Goal: Task Accomplishment & Management: Complete application form

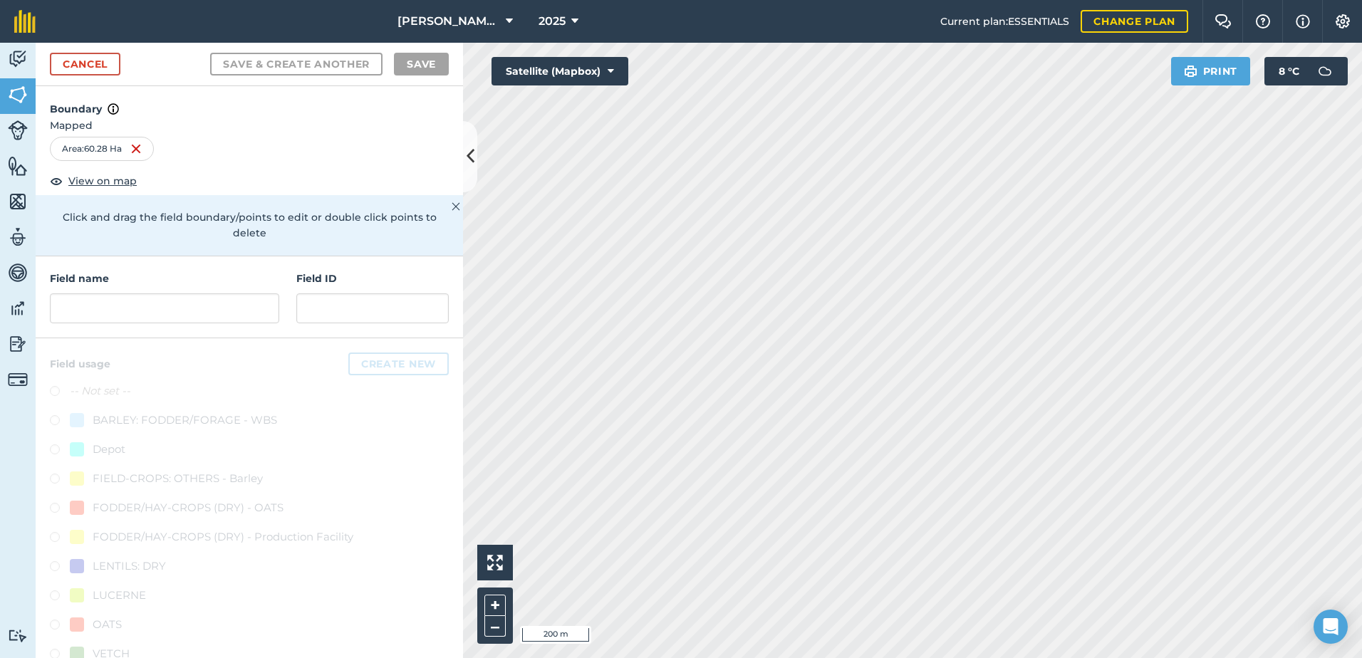
click at [90, 62] on link "Cancel" at bounding box center [85, 64] width 71 height 23
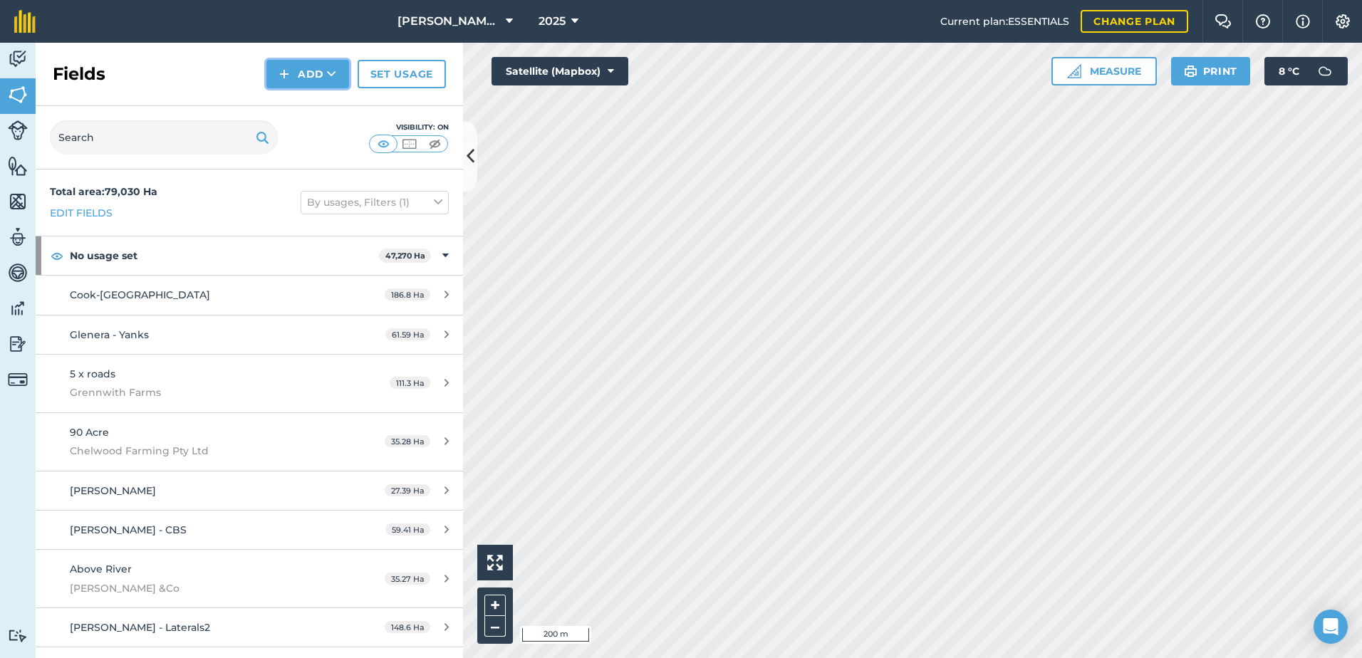
click at [314, 75] on button "Add" at bounding box center [307, 74] width 83 height 28
click at [313, 108] on link "Draw" at bounding box center [308, 105] width 78 height 31
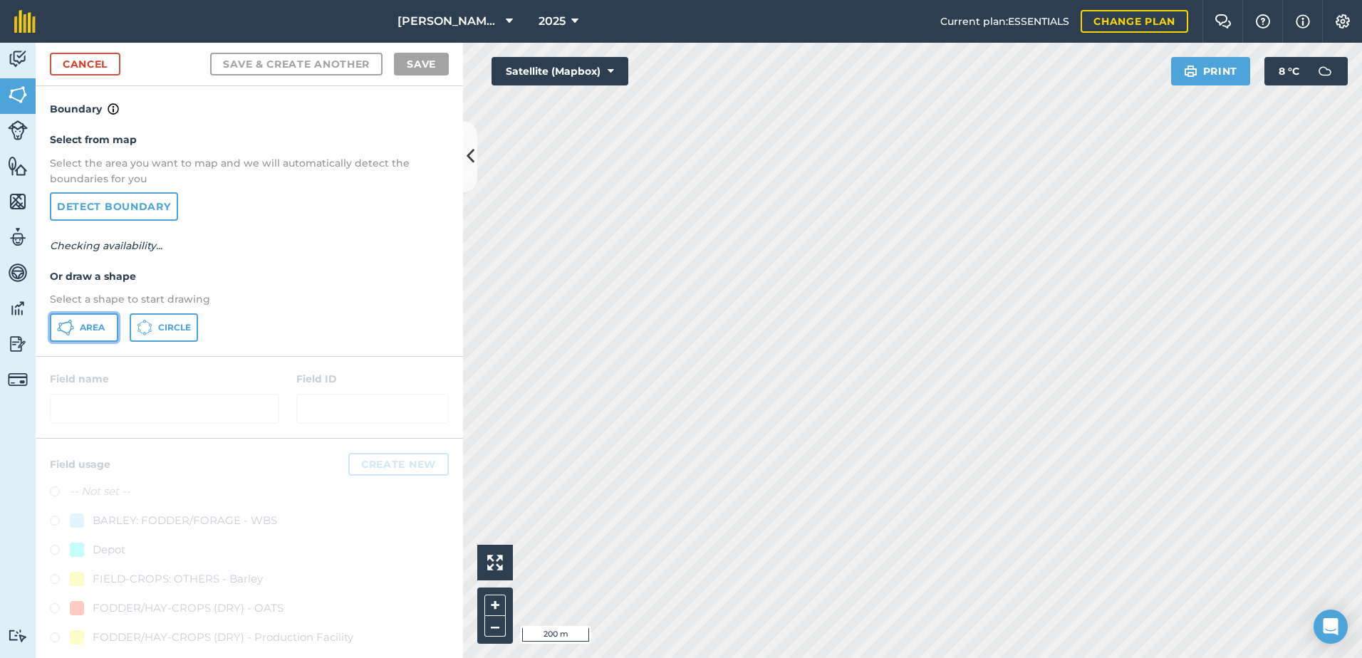
click at [87, 326] on span "Area" at bounding box center [92, 327] width 25 height 11
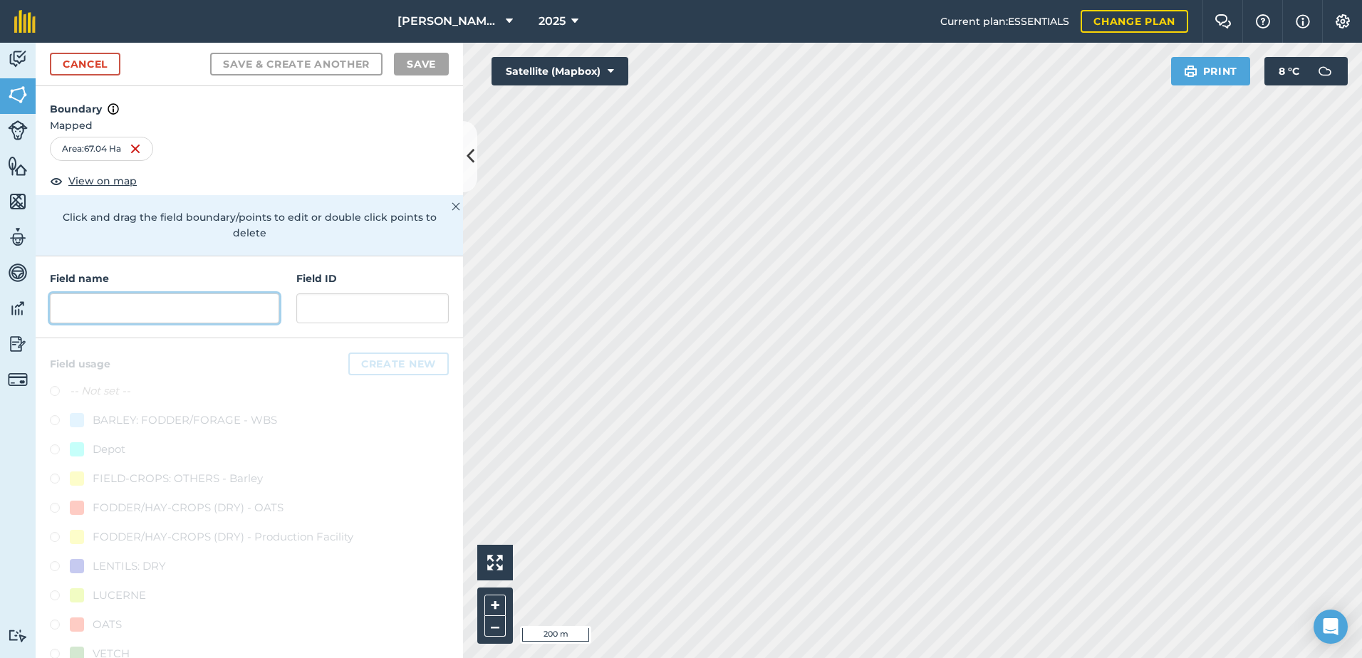
click at [60, 311] on input "text" at bounding box center [164, 308] width 229 height 30
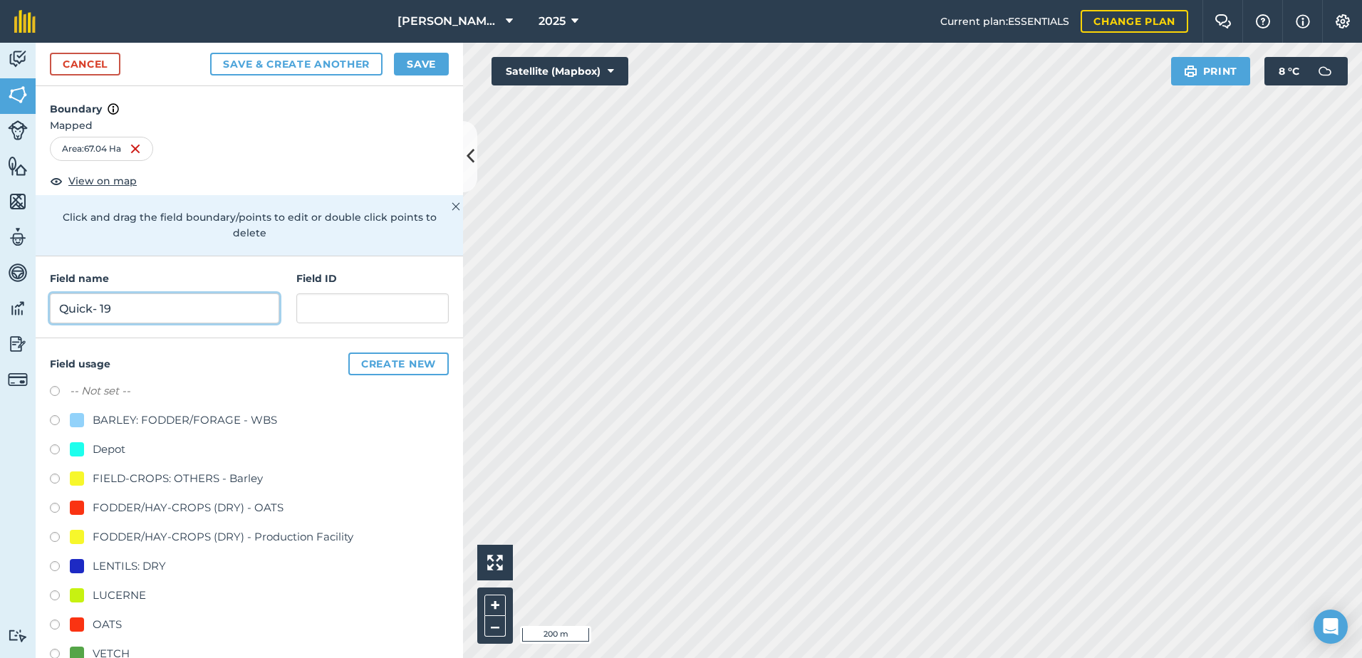
type input "Quick- 19"
click at [53, 506] on label at bounding box center [60, 510] width 20 height 14
radio input "true"
click at [426, 66] on button "Save" at bounding box center [421, 64] width 55 height 23
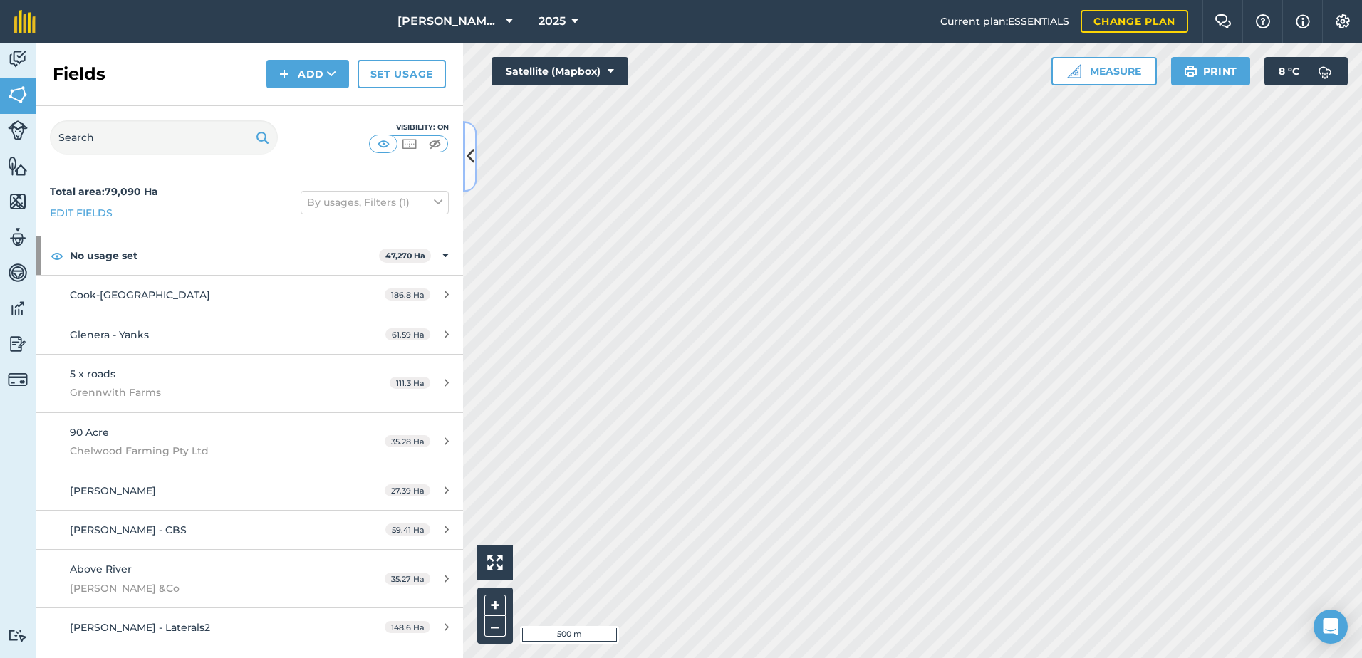
click at [470, 155] on icon at bounding box center [471, 156] width 8 height 25
